Goal: Book appointment/travel/reservation

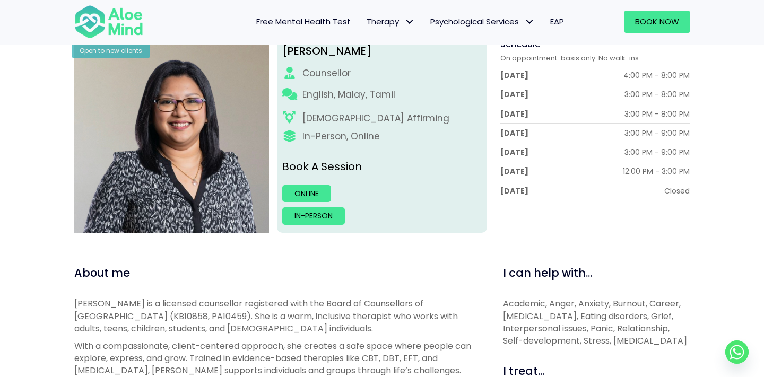
scroll to position [154, 0]
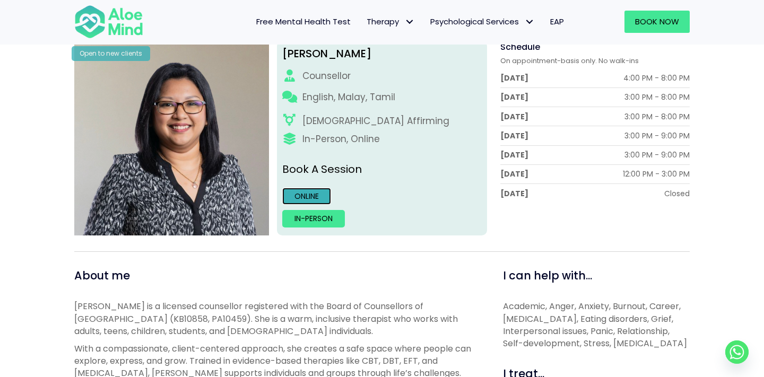
click at [308, 199] on link "Online" at bounding box center [306, 196] width 49 height 17
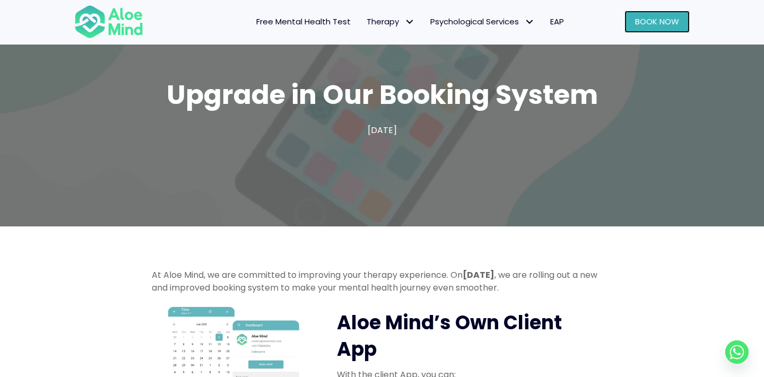
click at [656, 16] on span "Book Now" at bounding box center [657, 21] width 44 height 11
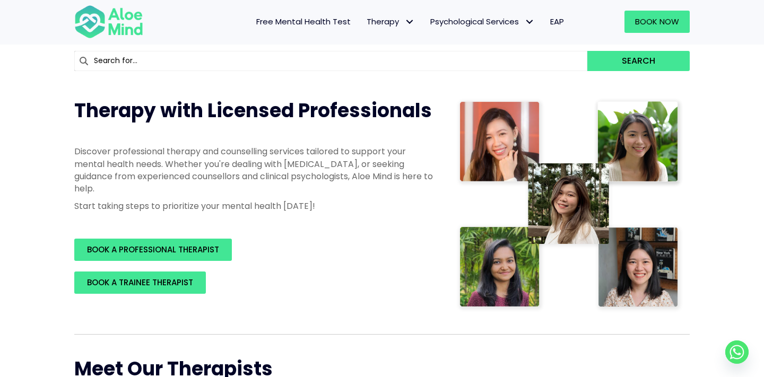
scroll to position [95, 0]
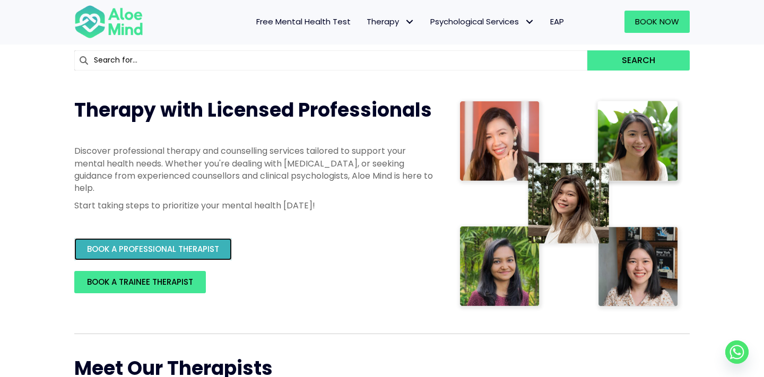
click at [147, 256] on link "BOOK A PROFESSIONAL THERAPIST" at bounding box center [153, 249] width 158 height 22
